Goal: Task Accomplishment & Management: Use online tool/utility

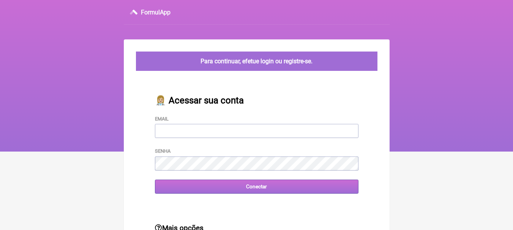
type input "[EMAIL_ADDRESS][DOMAIN_NAME]"
click at [258, 191] on input "Conectar" at bounding box center [256, 187] width 203 height 14
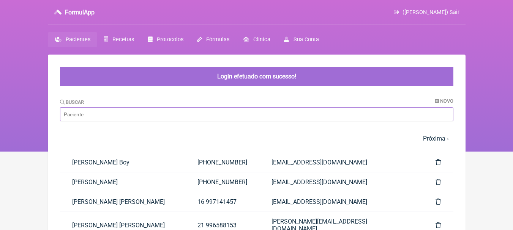
click at [200, 116] on input "Buscar" at bounding box center [256, 114] width 393 height 14
type input "muniz"
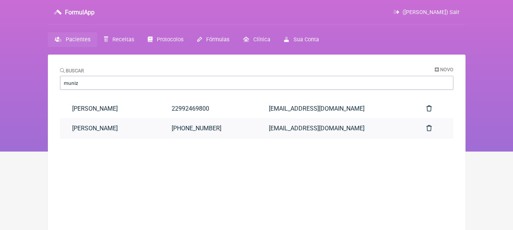
click at [156, 131] on link "Raphael Muniz Lopes" at bounding box center [110, 128] width 100 height 19
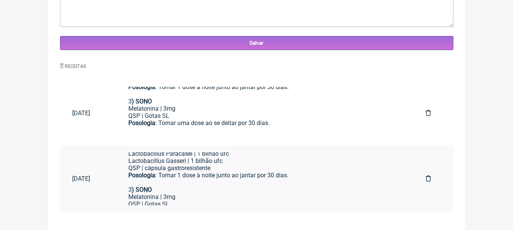
scroll to position [115, 0]
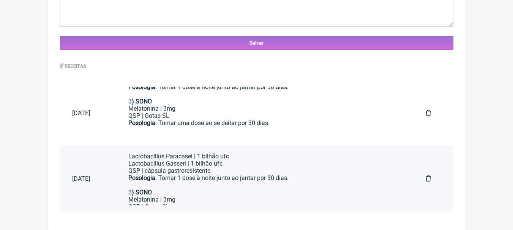
click at [280, 172] on div "Lactobacillus Gasseri | 1 bilhão ufc QSP | cápsula gastroresistente" at bounding box center [264, 167] width 273 height 14
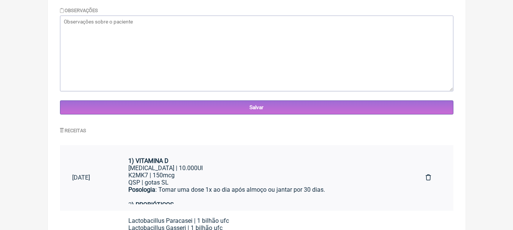
scroll to position [250, 0]
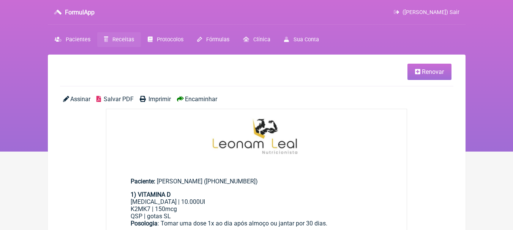
click at [427, 74] on span "Renovar" at bounding box center [433, 71] width 22 height 7
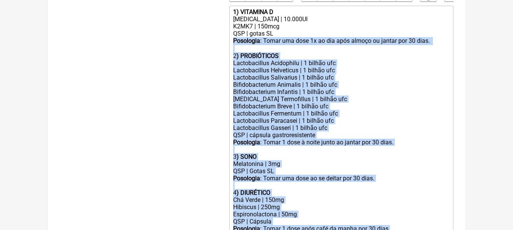
scroll to position [243, 0]
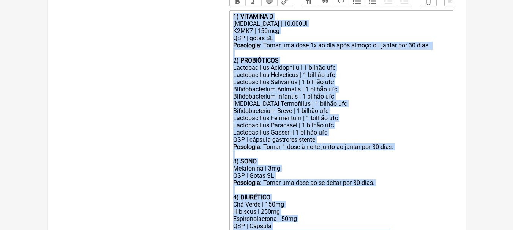
drag, startPoint x: 404, startPoint y: 165, endPoint x: 181, endPoint y: 24, distance: 263.5
click at [181, 24] on form "Buscar Protocolos Formulas Suplementos / Cosméticos Paciente [PERSON_NAME] Tele…" at bounding box center [256, 69] width 393 height 440
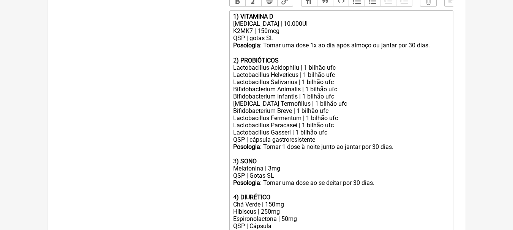
type trix-editor "<div><br><br></div>"
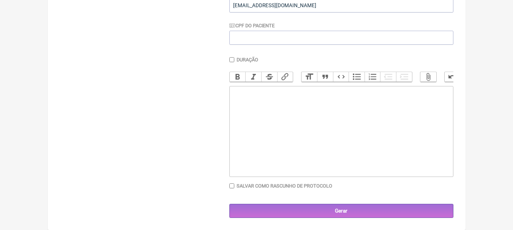
scroll to position [59, 0]
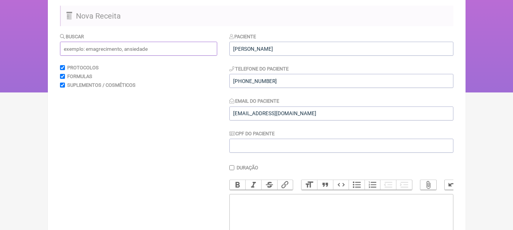
click at [150, 52] on input "text" at bounding box center [138, 49] width 157 height 14
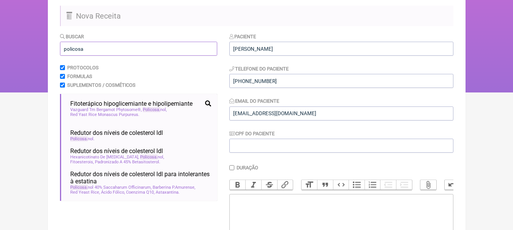
drag, startPoint x: 98, startPoint y: 47, endPoint x: 11, endPoint y: 50, distance: 86.2
click at [11, 50] on div "FormulApp ([PERSON_NAME]) Sair [GEOGRAPHIC_DATA] Receitas Protocolos Fórmulas […" at bounding box center [256, 17] width 513 height 152
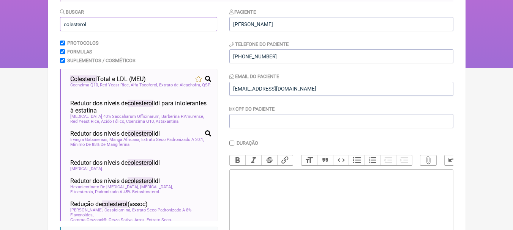
scroll to position [97, 0]
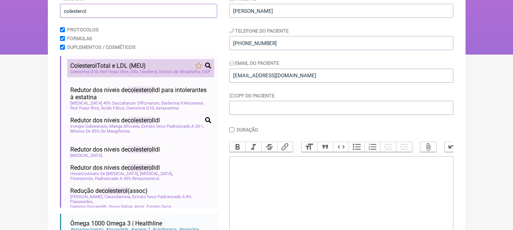
type input "colesterol"
click at [126, 64] on span "Colesterol Total e LDL (MEU)" at bounding box center [108, 65] width 76 height 7
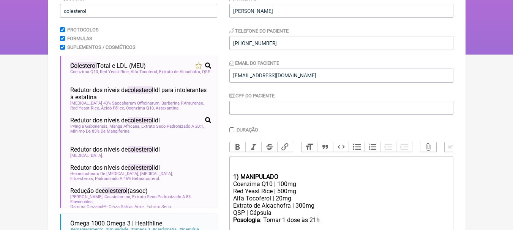
click at [255, 164] on trix-editor "1) MANIPULADO Coenzima Q10 | 100mg Red Yeast Rice | 500mg Alfa Tocoferol | 20mg…" at bounding box center [341, 201] width 224 height 91
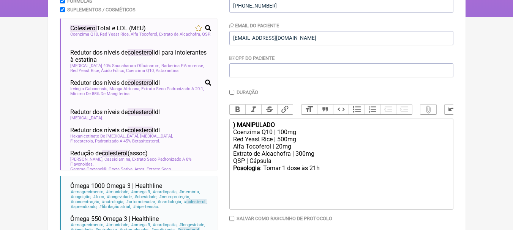
scroll to position [135, 0]
drag, startPoint x: 288, startPoint y: 131, endPoint x: 241, endPoint y: 128, distance: 47.5
click at [241, 128] on div "1 ) MANIPULADO" at bounding box center [341, 124] width 216 height 7
click at [294, 136] on div "Coenzima Q10 | 100mg" at bounding box center [341, 131] width 216 height 7
click at [303, 143] on div "Red Yeast Rice | 500mg" at bounding box center [341, 139] width 216 height 7
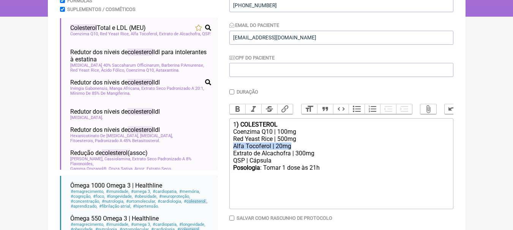
drag, startPoint x: 296, startPoint y: 152, endPoint x: 218, endPoint y: 153, distance: 78.6
click at [218, 153] on form "Buscar colesterol Protocolos Formulas Suplementos / Cosméticos Colesterol Total…" at bounding box center [256, 104] width 393 height 294
drag, startPoint x: 290, startPoint y: 151, endPoint x: 219, endPoint y: 151, distance: 70.6
click at [219, 151] on form "Buscar colesterol Protocolos Formulas Suplementos / Cosméticos Colesterol Total…" at bounding box center [256, 104] width 393 height 294
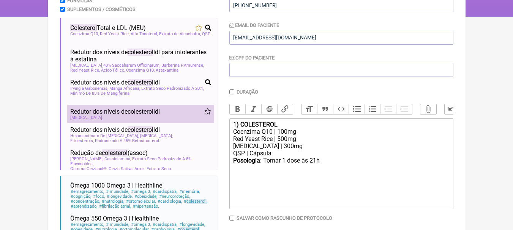
click at [147, 115] on span "colesterol" at bounding box center [141, 111] width 26 height 7
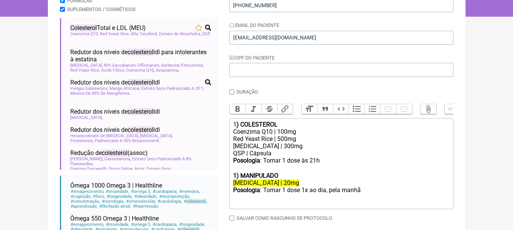
click at [281, 150] on div "[MEDICAL_DATA] | 300mg" at bounding box center [341, 146] width 216 height 7
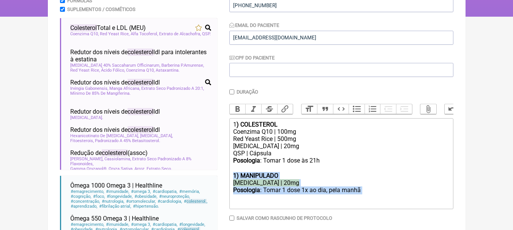
drag, startPoint x: 374, startPoint y: 197, endPoint x: 219, endPoint y: 182, distance: 156.4
click at [219, 182] on form "Buscar colesterol Protocolos Formulas Suplementos / Cosméticos Colesterol Total…" at bounding box center [256, 104] width 393 height 294
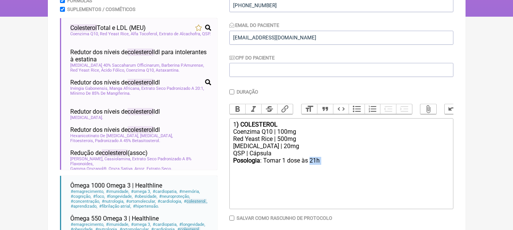
drag, startPoint x: 324, startPoint y: 167, endPoint x: 311, endPoint y: 167, distance: 12.9
click at [311, 167] on div "Posologia : Tomar 1 dose às 21h ㅤ" at bounding box center [341, 164] width 216 height 15
type trix-editor "<div>1<strong>) COLESTEROL</strong></div><div>Coenzima Q10 | 100mg</div><div>Re…"
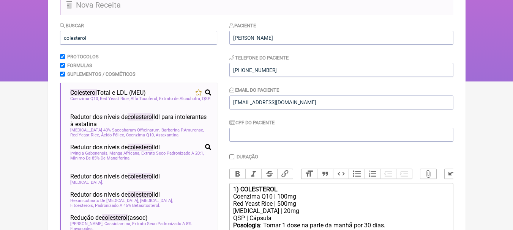
scroll to position [0, 0]
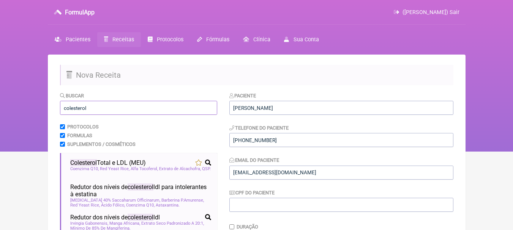
drag, startPoint x: 99, startPoint y: 108, endPoint x: 0, endPoint y: 112, distance: 99.1
click at [0, 112] on div "FormulApp ([PERSON_NAME]) Sair [GEOGRAPHIC_DATA] Receitas Protocolos Fórmulas […" at bounding box center [256, 76] width 513 height 152
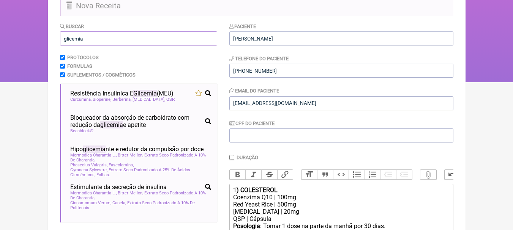
scroll to position [76, 0]
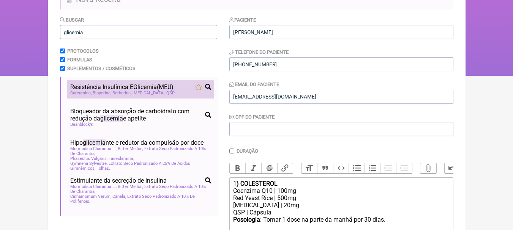
type input "glicemia"
click at [122, 90] on span "Resistência Insulínica E Glicemia (MEU)" at bounding box center [121, 87] width 103 height 7
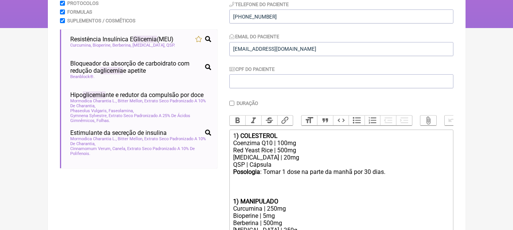
scroll to position [219, 0]
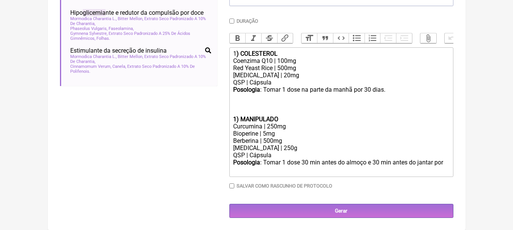
click at [248, 101] on div at bounding box center [341, 108] width 216 height 14
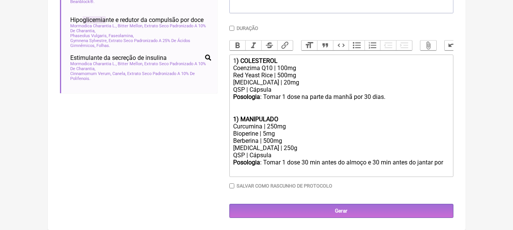
scroll to position [205, 0]
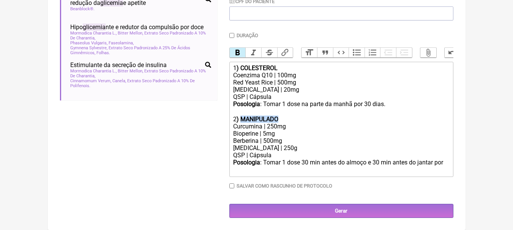
drag, startPoint x: 285, startPoint y: 110, endPoint x: 243, endPoint y: 109, distance: 41.8
click at [243, 116] on div "2 ) MANIPULADO" at bounding box center [341, 119] width 216 height 7
drag, startPoint x: 257, startPoint y: 126, endPoint x: 228, endPoint y: 126, distance: 29.6
click at [228, 126] on form "Buscar glicemia Protocolos Formulas Suplementos / Cosméticos Resistência Insulí…" at bounding box center [256, 59] width 393 height 318
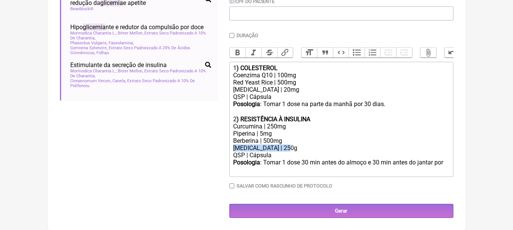
drag, startPoint x: 291, startPoint y: 139, endPoint x: 228, endPoint y: 139, distance: 63.0
click at [228, 139] on form "Buscar glicemia Protocolos Formulas Suplementos / Cosméticos Resistência Insulí…" at bounding box center [256, 59] width 393 height 318
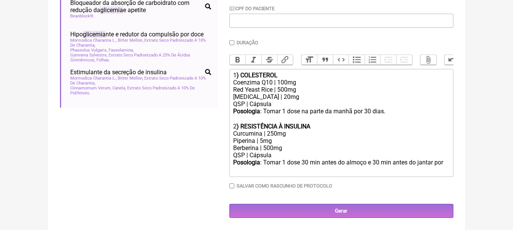
scroll to position [197, 0]
click at [446, 159] on div "Posologia : Tomar 1 dose 30 min antes do almoço e 30 min antes do jantar por ㅤ" at bounding box center [341, 166] width 216 height 15
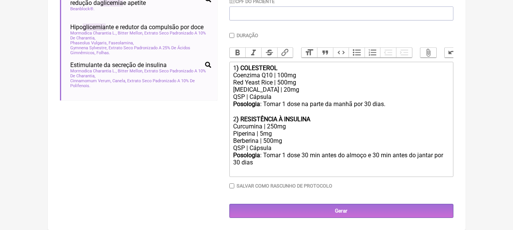
type trix-editor "<div>1<strong>) COLESTEROL</strong></div><div>Coenzima Q10 | 100mg</div><div>Re…"
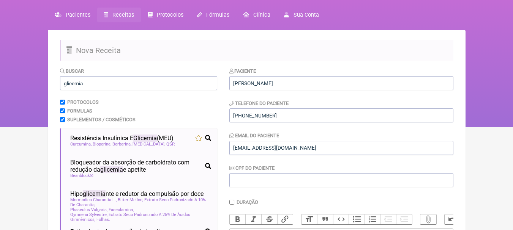
scroll to position [8, 0]
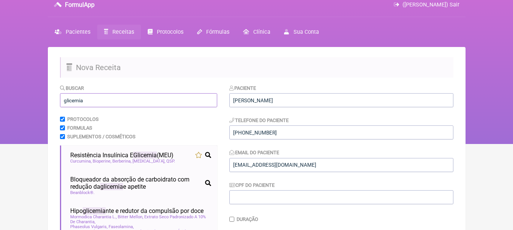
drag, startPoint x: 110, startPoint y: 103, endPoint x: 23, endPoint y: 112, distance: 88.1
click at [23, 112] on div "FormulApp ([PERSON_NAME]) Sair [GEOGRAPHIC_DATA] Receitas Protocolos Fórmulas […" at bounding box center [256, 68] width 513 height 152
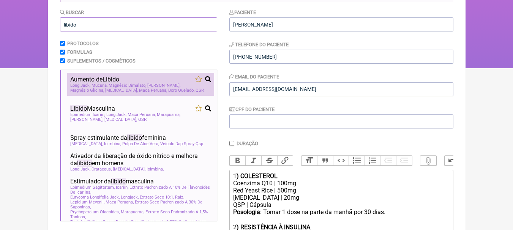
type input "libido"
click at [139, 83] on div "Aumento de Libido" at bounding box center [140, 79] width 141 height 7
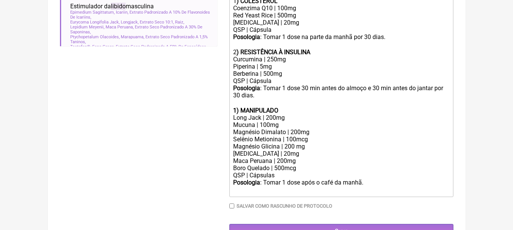
scroll to position [273, 0]
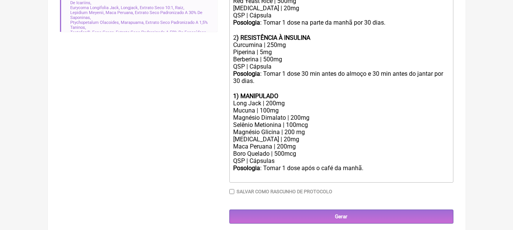
click at [236, 100] on strong "1) MANIPULADO" at bounding box center [255, 96] width 45 height 7
drag, startPoint x: 285, startPoint y: 103, endPoint x: 241, endPoint y: 101, distance: 43.7
click at [241, 100] on div "3 ) MANIPULADO" at bounding box center [341, 96] width 216 height 7
click at [291, 107] on div "Long Jack | 200mg" at bounding box center [341, 103] width 216 height 7
drag, startPoint x: 285, startPoint y: 114, endPoint x: 205, endPoint y: 116, distance: 80.5
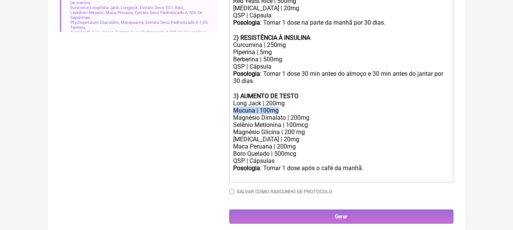
click at [205, 116] on form "Buscar libido Protocolos Formulas Suplementos / Cosméticos Aumento de Libido Lo…" at bounding box center [256, 21] width 393 height 405
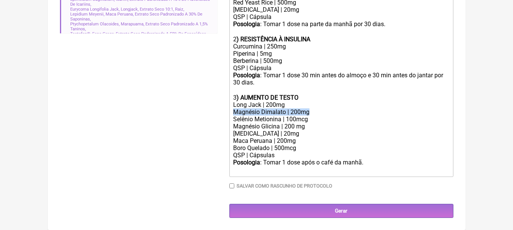
drag, startPoint x: 318, startPoint y: 115, endPoint x: 195, endPoint y: 120, distance: 123.1
click at [195, 120] on form "Buscar libido Protocolos Formulas Suplementos / Cosméticos Aumento de Libido Lo…" at bounding box center [256, 19] width 393 height 398
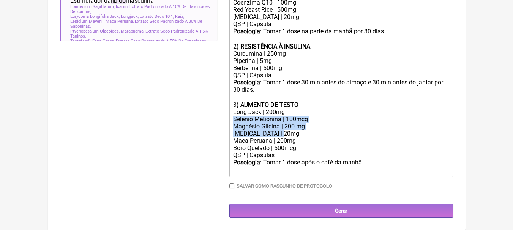
drag, startPoint x: 287, startPoint y: 134, endPoint x: 222, endPoint y: 122, distance: 66.3
click at [222, 122] on form "Buscar libido Protocolos Formulas Suplementos / Cosméticos Aumento de Libido Lo…" at bounding box center [256, 22] width 393 height 391
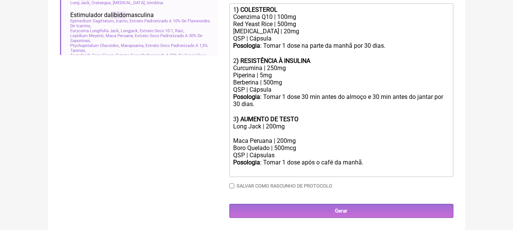
scroll to position [249, 0]
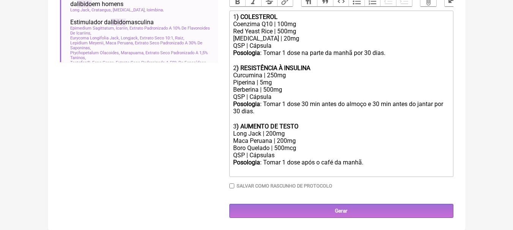
drag, startPoint x: 280, startPoint y: 140, endPoint x: 289, endPoint y: 122, distance: 20.5
click at [279, 140] on div "Maca Peruana | 200mg" at bounding box center [341, 140] width 216 height 7
drag, startPoint x: 306, startPoint y: 149, endPoint x: 214, endPoint y: 151, distance: 92.6
click at [214, 151] on form "Buscar libido Protocolos Formulas Suplementos / Cosméticos Aumento de Libido Lo…" at bounding box center [256, 33] width 393 height 369
click at [260, 148] on div "Boro Quelado | 500mcg" at bounding box center [341, 148] width 216 height 7
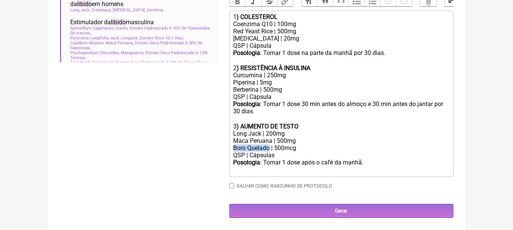
drag, startPoint x: 270, startPoint y: 148, endPoint x: 222, endPoint y: 147, distance: 47.5
click at [222, 147] on form "Buscar libido Protocolos Formulas Suplementos / Cosméticos Aumento de Libido Lo…" at bounding box center [256, 33] width 393 height 369
click at [304, 148] on div "Tribullis Terrestirs | 500mcg" at bounding box center [341, 148] width 216 height 7
click at [362, 162] on div "Posologia : Tomar 1 dose após o café da manhã. ㅤ" at bounding box center [341, 166] width 216 height 15
click at [363, 162] on div "Posologia : Tomar 1 dose após o café da manhã. ㅤ" at bounding box center [341, 166] width 216 height 15
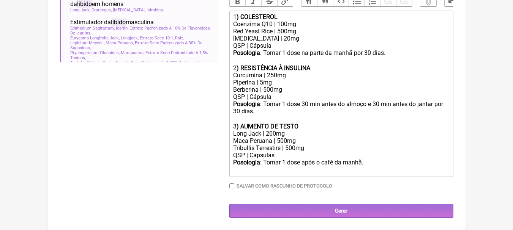
click at [306, 126] on div "3 ) AUMENTO DE TESTO" at bounding box center [341, 126] width 216 height 7
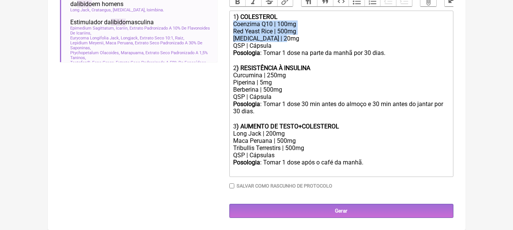
drag, startPoint x: 288, startPoint y: 39, endPoint x: 224, endPoint y: 23, distance: 65.8
click at [224, 23] on form "Buscar libido Protocolos Formulas Suplementos / Cosméticos Aumento de Libido Lo…" at bounding box center [256, 33] width 393 height 369
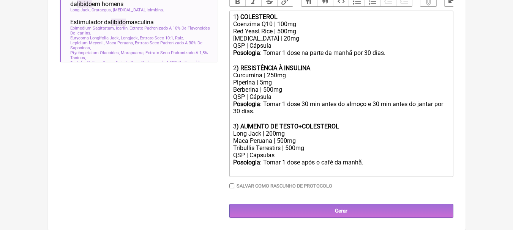
scroll to position [234, 0]
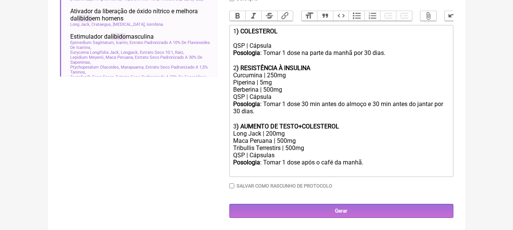
click at [313, 151] on div "Tribullis Terrestirs | 500mg" at bounding box center [341, 148] width 216 height 7
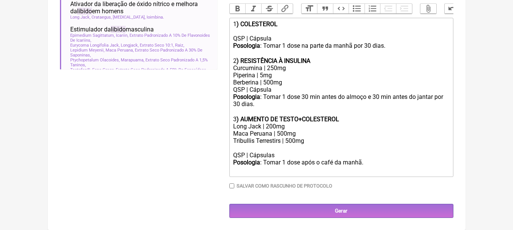
paste trix-editor "Coenzima Q10 | 100mg</div><div>Red Yeast Rice | 500mg</div><div>[MEDICAL_DATA] …"
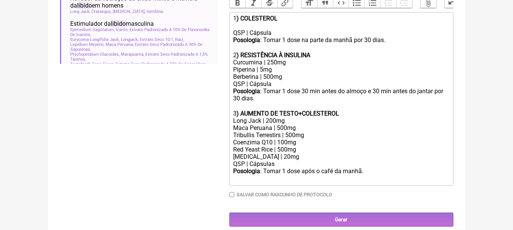
scroll to position [256, 0]
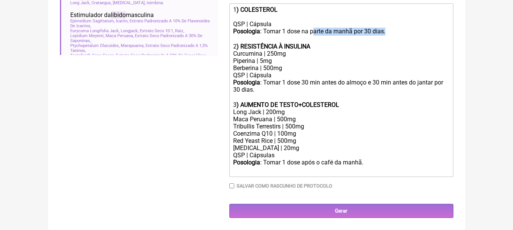
drag, startPoint x: 400, startPoint y: 31, endPoint x: 313, endPoint y: 31, distance: 86.9
click at [313, 31] on div "Posologia : Tomar 1 dose na parte da manhã por 30 dias.ㅤ" at bounding box center [341, 35] width 216 height 15
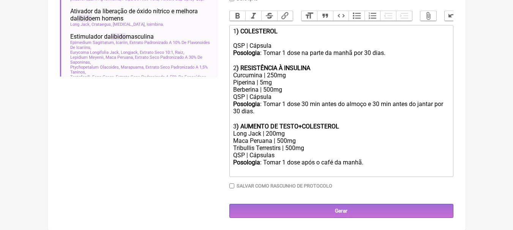
scroll to position [249, 0]
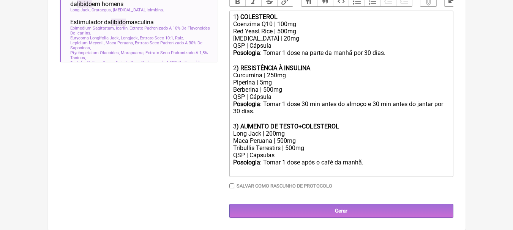
click at [408, 111] on div "Posologia : Tomar 1 dose 30 min antes do almoço e 30 min antes do jantar por 30…" at bounding box center [341, 112] width 216 height 22
click at [279, 148] on div "Tribullis Terrestirs | 500mg" at bounding box center [341, 148] width 216 height 7
click at [250, 147] on div "Tribullis Terrestirs | 500mg" at bounding box center [341, 148] width 216 height 7
click at [280, 148] on div "Tribulus Terrestirs | 500mg" at bounding box center [341, 148] width 216 height 7
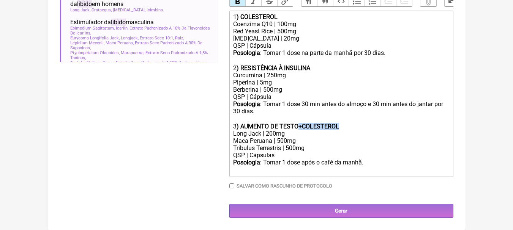
drag, startPoint x: 347, startPoint y: 127, endPoint x: 299, endPoint y: 125, distance: 48.3
click at [299, 125] on div "3 ) AUMENTO DE TESTO+COLESTEROL" at bounding box center [341, 126] width 216 height 7
click at [368, 163] on div "Posologia : Tomar 1 dose após o café da manhã. ㅤ" at bounding box center [341, 166] width 216 height 15
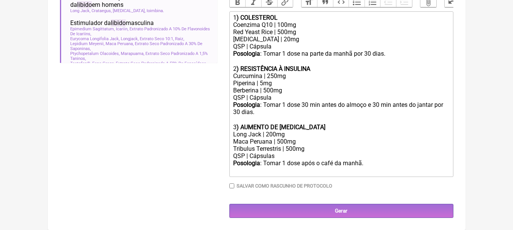
scroll to position [248, 0]
type trix-editor "<div>1<strong>) COLESTEROL</strong></div><div>Coenzima Q10 | 100mg</div><div>Re…"
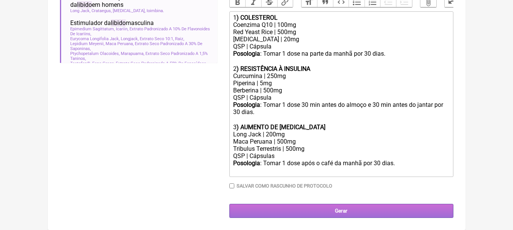
click at [359, 207] on input "Gerar" at bounding box center [341, 211] width 224 height 14
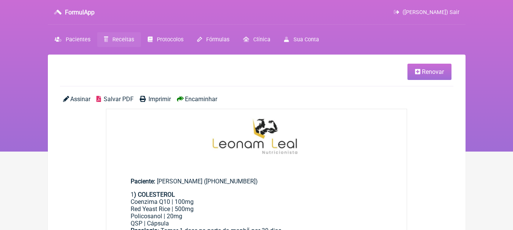
click at [121, 101] on span "Salvar PDF" at bounding box center [119, 99] width 30 height 7
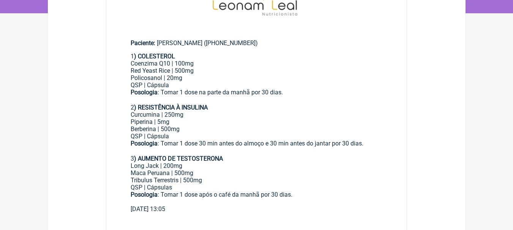
scroll to position [152, 0]
